Goal: Task Accomplishment & Management: Manage account settings

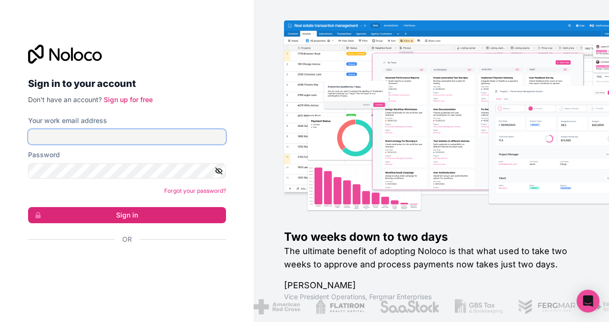
click at [163, 140] on input "Your work email address" at bounding box center [127, 136] width 198 height 15
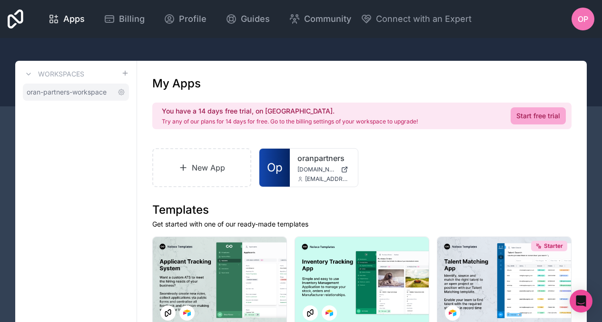
click at [90, 92] on span "oran-partners-workspace" at bounding box center [67, 93] width 80 height 10
click at [88, 90] on span "oran-partners-workspace" at bounding box center [67, 93] width 80 height 10
click at [122, 92] on icon at bounding box center [121, 92] width 2 height 2
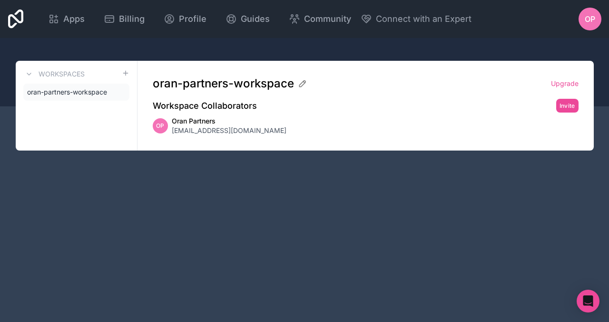
click at [0, 0] on icon at bounding box center [0, 0] width 0 height 0
click at [74, 23] on span "Apps" at bounding box center [73, 18] width 21 height 13
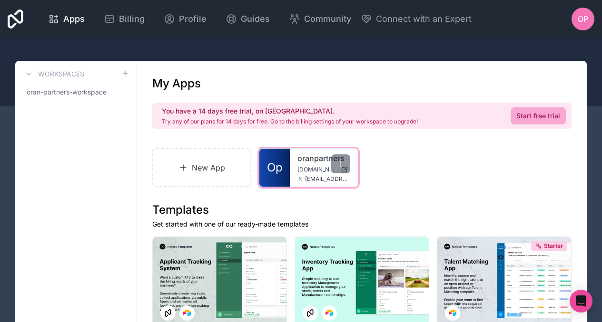
click at [296, 166] on div "oranpartners [DOMAIN_NAME] [EMAIL_ADDRESS][DOMAIN_NAME]" at bounding box center [324, 168] width 68 height 38
click at [336, 165] on div at bounding box center [340, 164] width 19 height 19
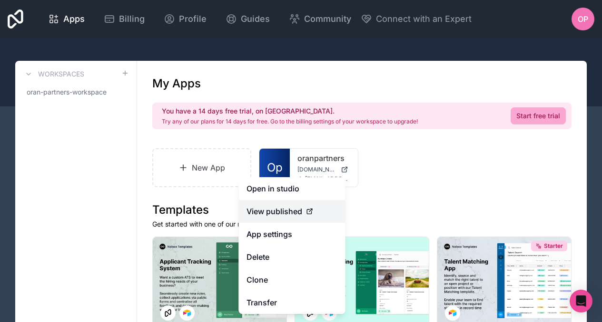
click at [293, 210] on span "View published" at bounding box center [274, 211] width 56 height 11
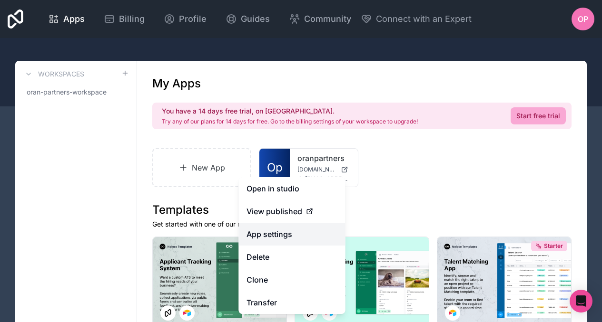
click at [287, 236] on link "App settings" at bounding box center [292, 234] width 107 height 23
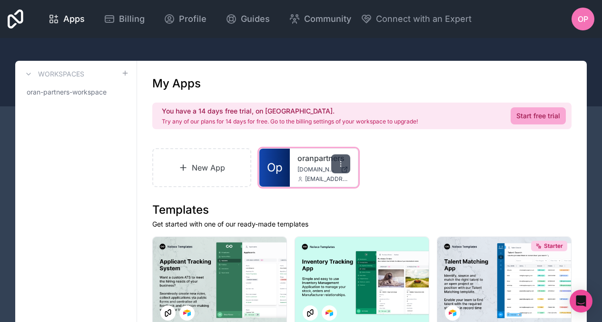
click at [342, 169] on div at bounding box center [340, 164] width 19 height 19
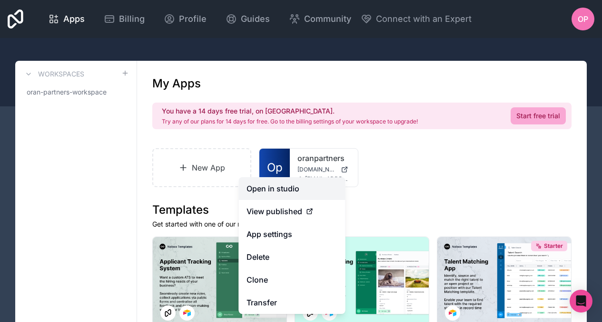
click at [318, 184] on link "Open in studio" at bounding box center [292, 188] width 107 height 23
